Goal: Information Seeking & Learning: Understand process/instructions

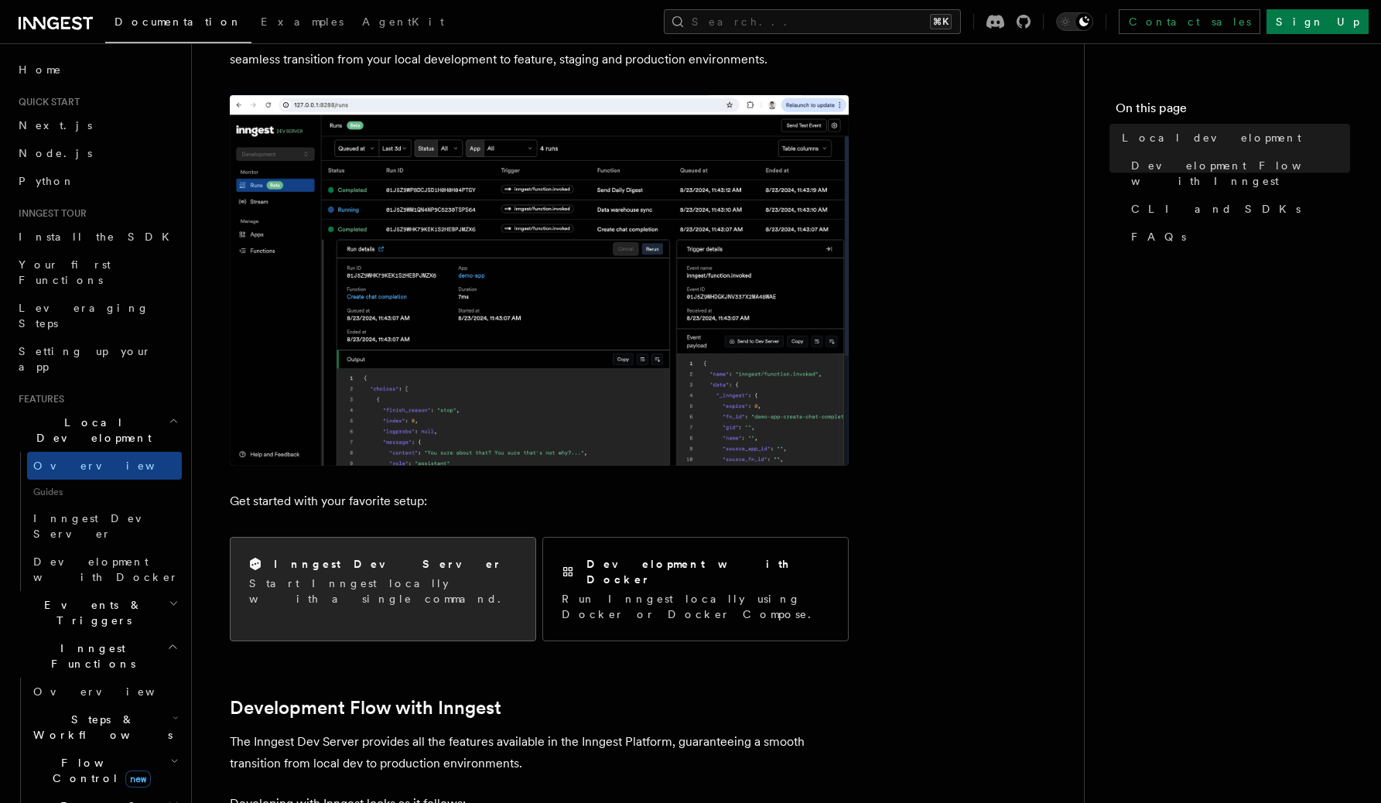
scroll to position [227, 0]
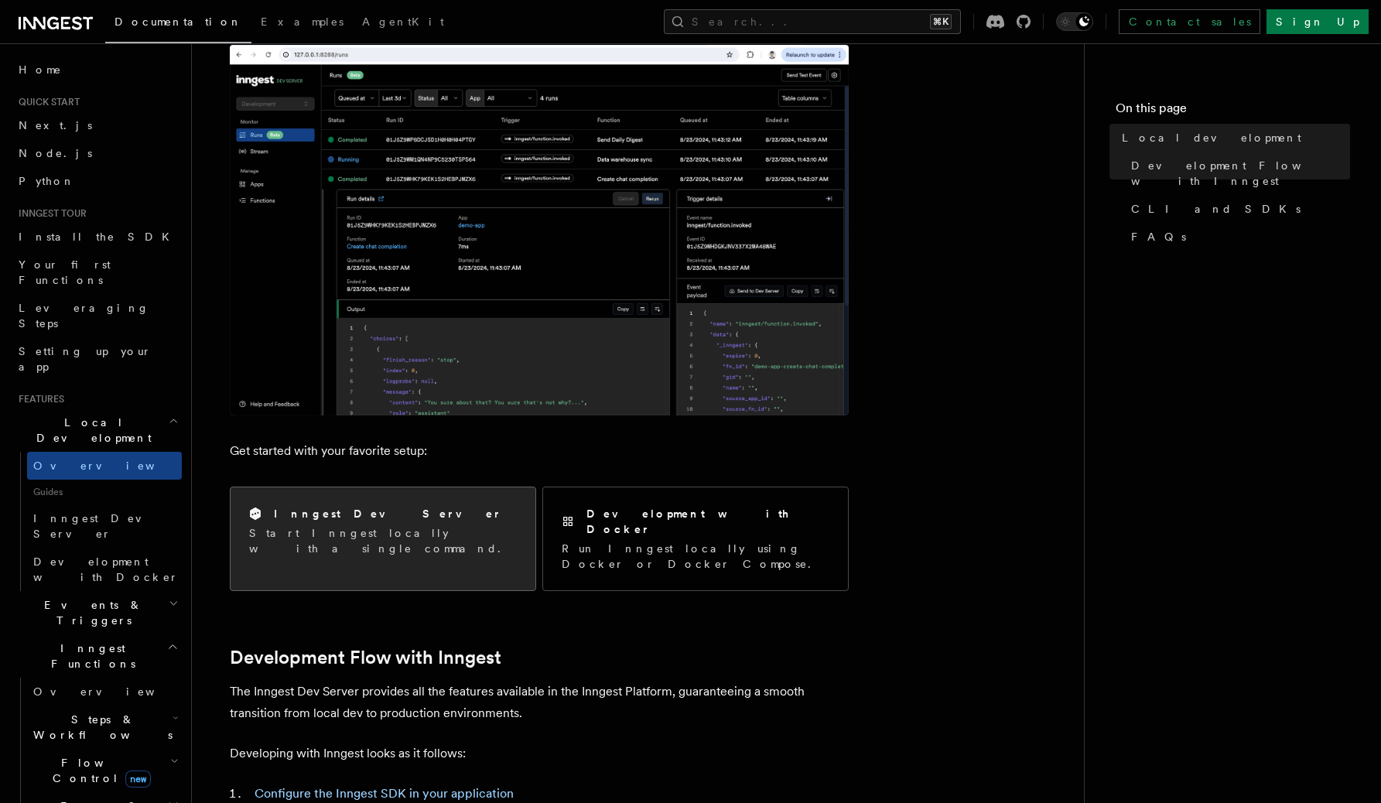
click at [457, 499] on div "Inngest Dev Server Start Inngest locally with a single command." at bounding box center [383, 530] width 305 height 87
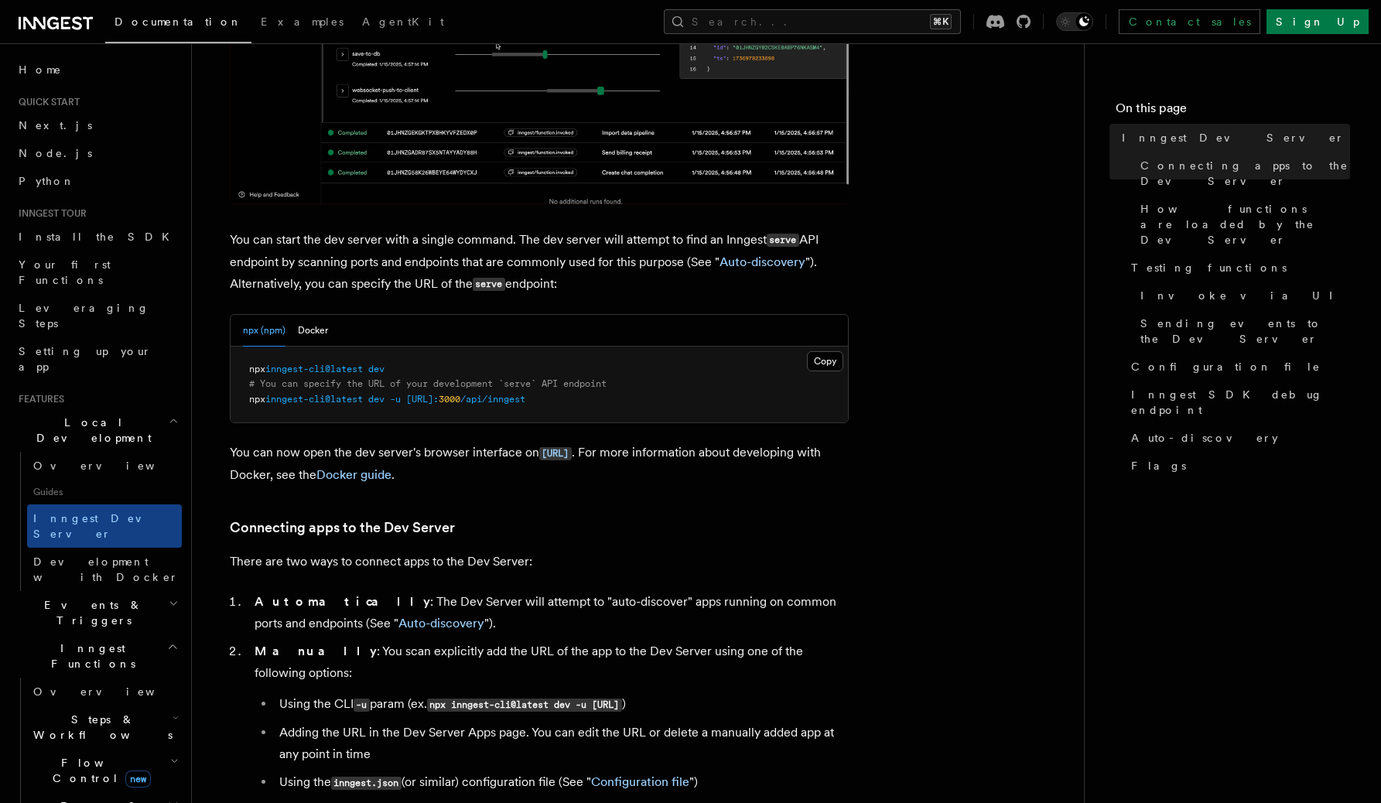
scroll to position [470, 0]
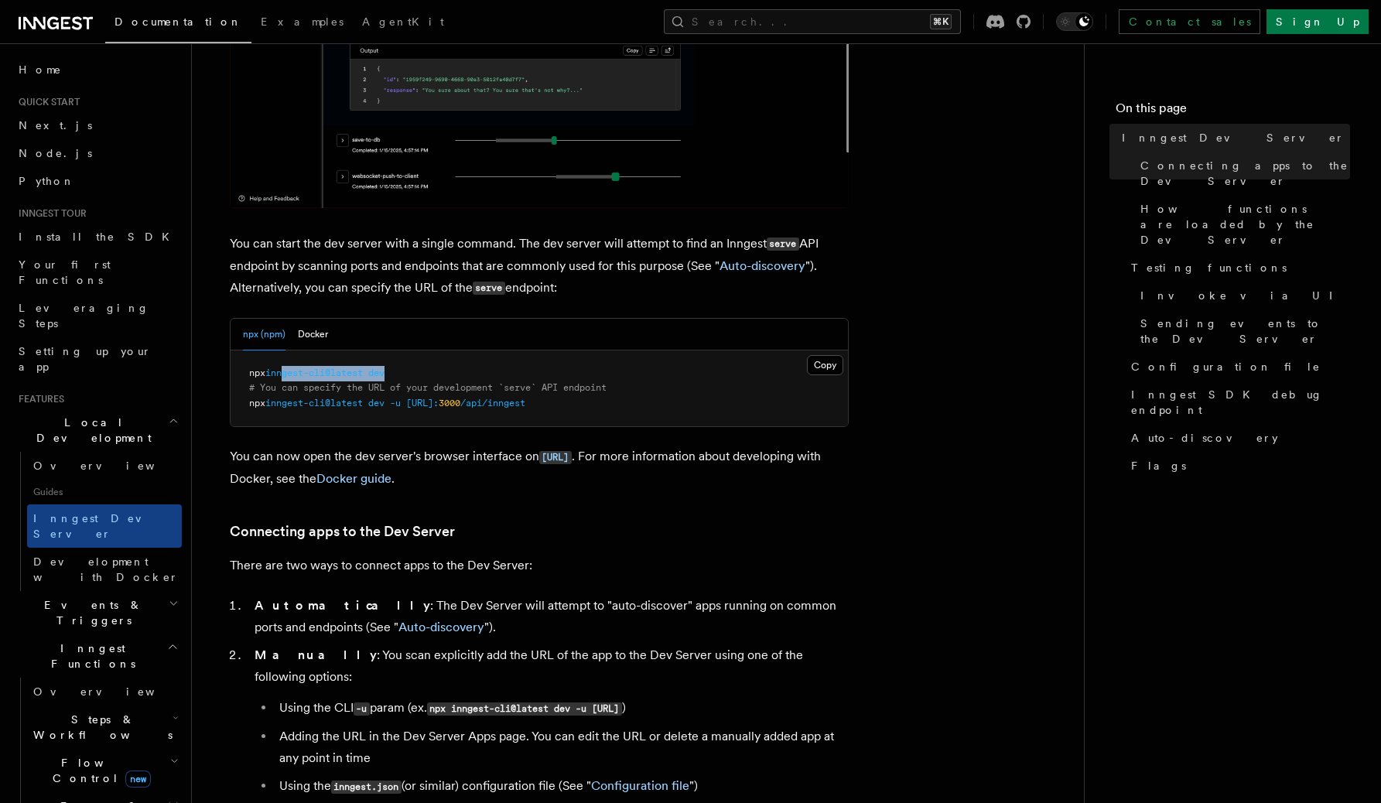
drag, startPoint x: 430, startPoint y: 380, endPoint x: 287, endPoint y: 371, distance: 143.4
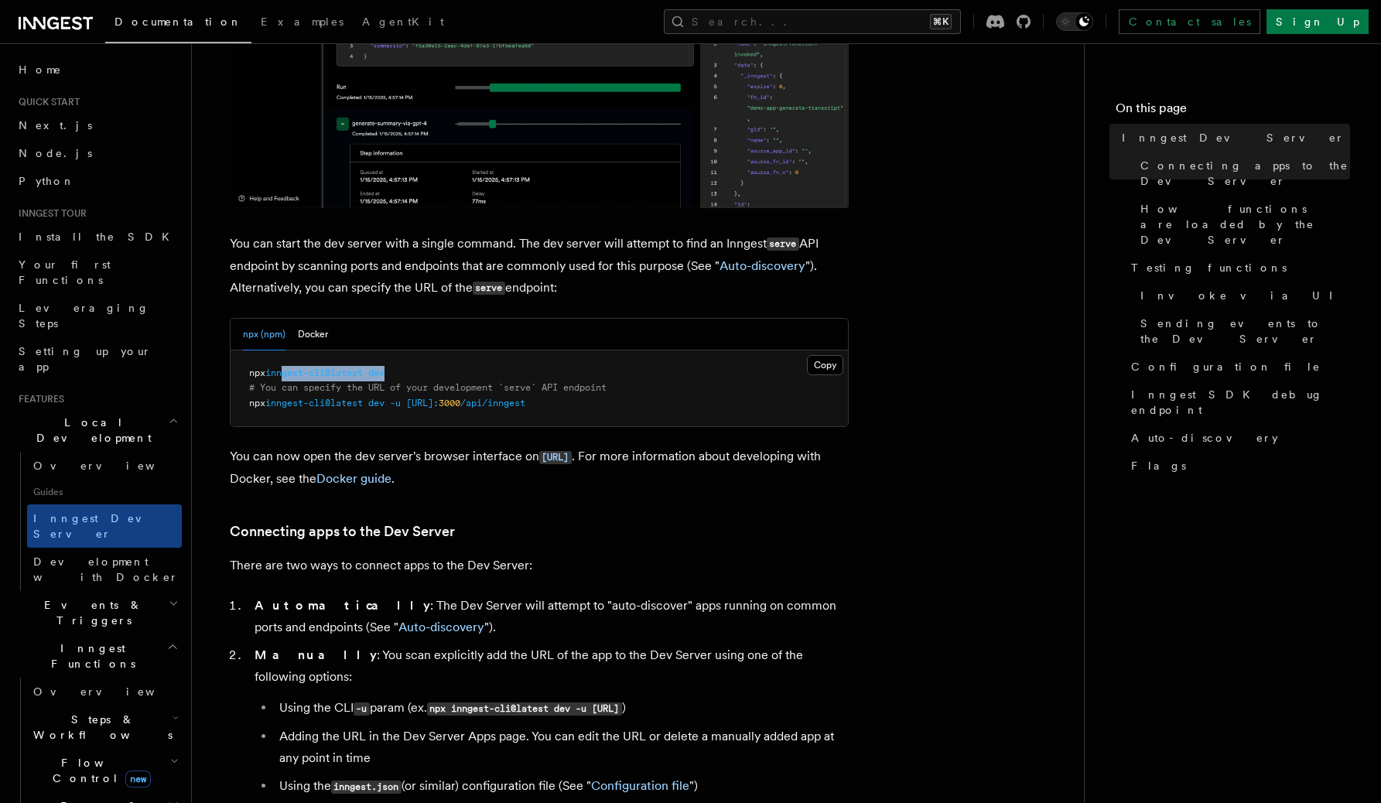
click at [286, 371] on pre "npx inngest-cli@latest dev # You can specify the URL of your development `serve…" at bounding box center [539, 389] width 617 height 77
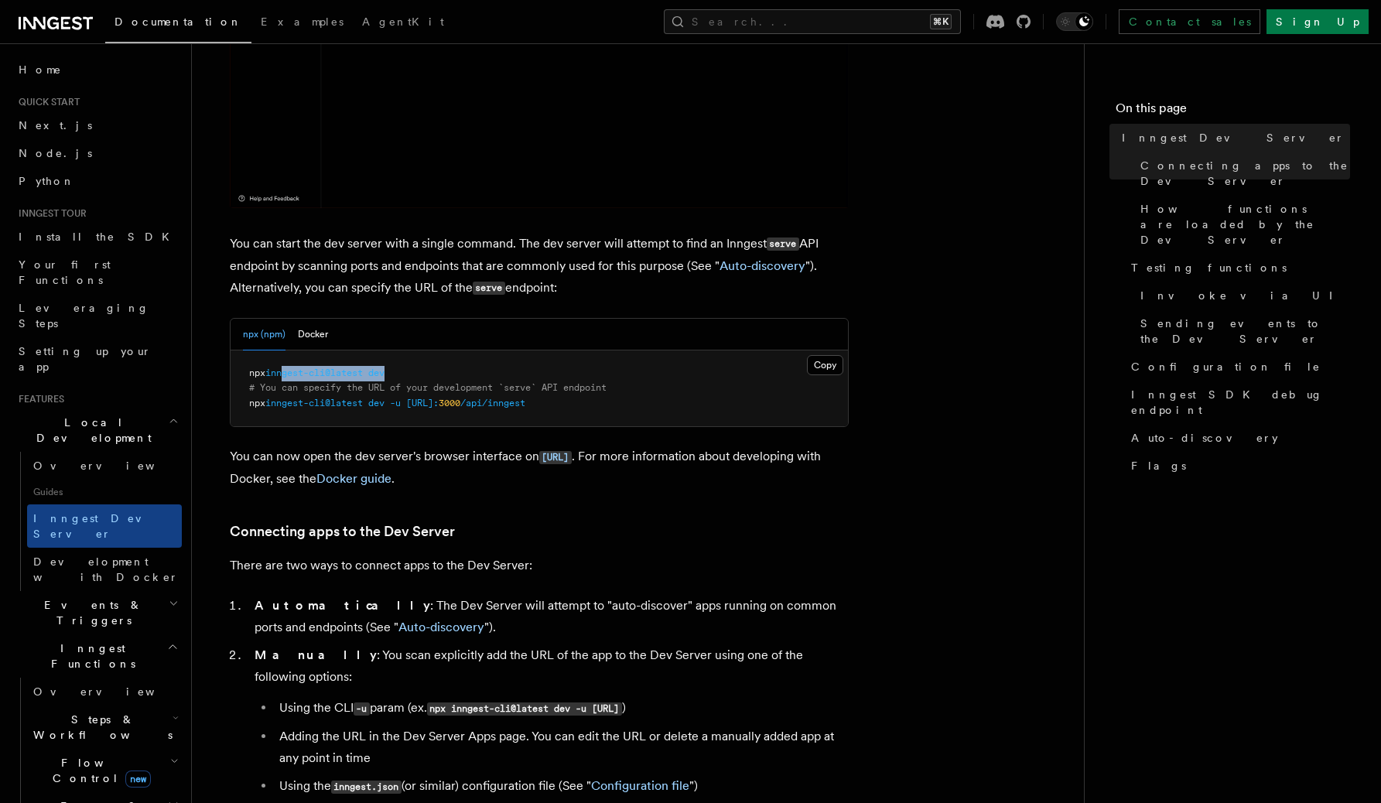
click at [410, 375] on pre "npx inngest-cli@latest dev # You can specify the URL of your development `serve…" at bounding box center [539, 389] width 617 height 77
drag, startPoint x: 428, startPoint y: 375, endPoint x: 234, endPoint y: 374, distance: 194.2
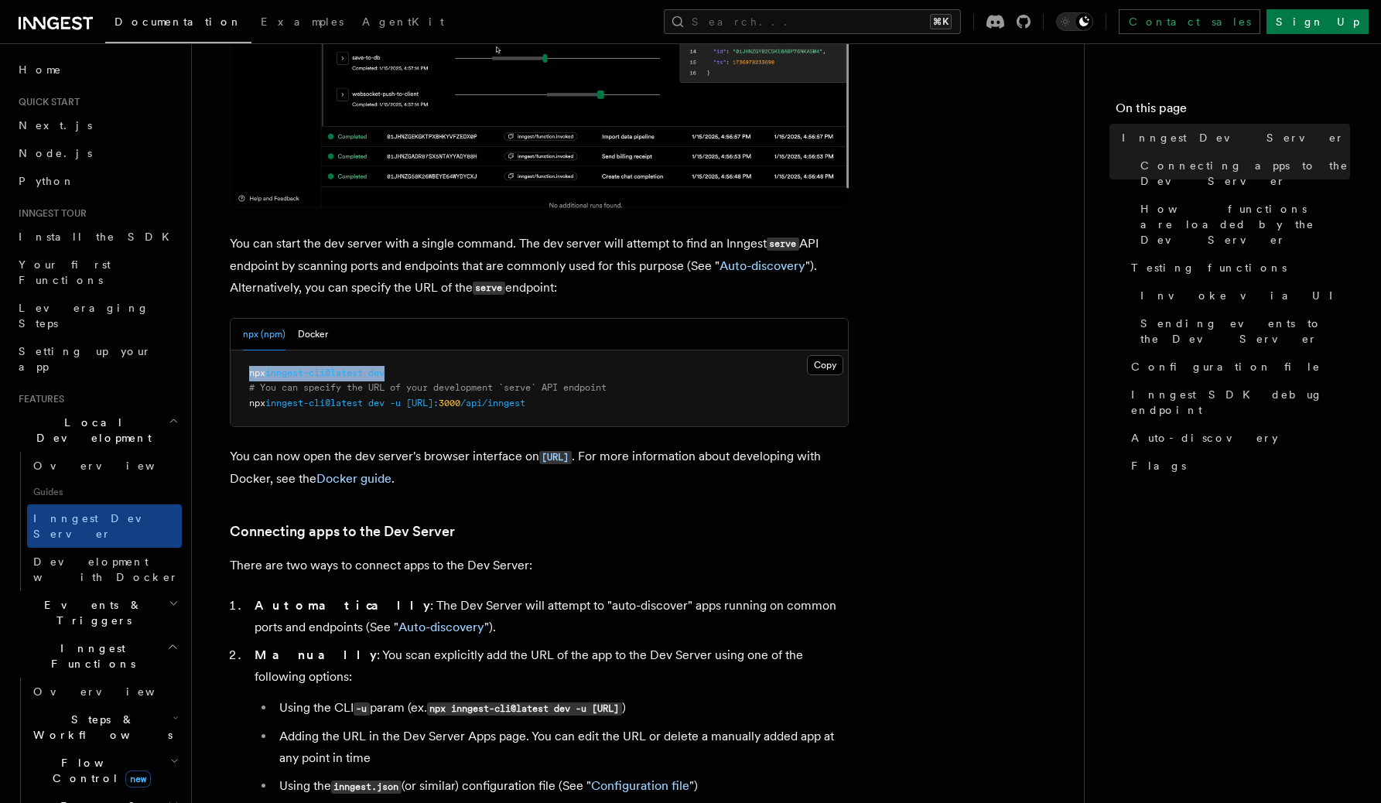
click at [234, 374] on pre "npx inngest-cli@latest dev # You can specify the URL of your development `serve…" at bounding box center [539, 389] width 617 height 77
copy span "npx inngest-cli@latest dev"
